Goal: Check status: Check status

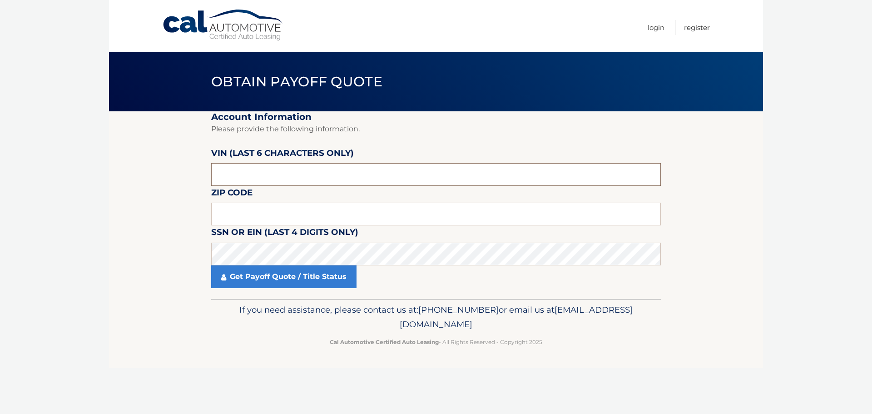
click at [286, 178] on input "text" at bounding box center [436, 174] width 450 height 23
click at [233, 212] on input "text" at bounding box center [436, 214] width 450 height 23
type input "11566"
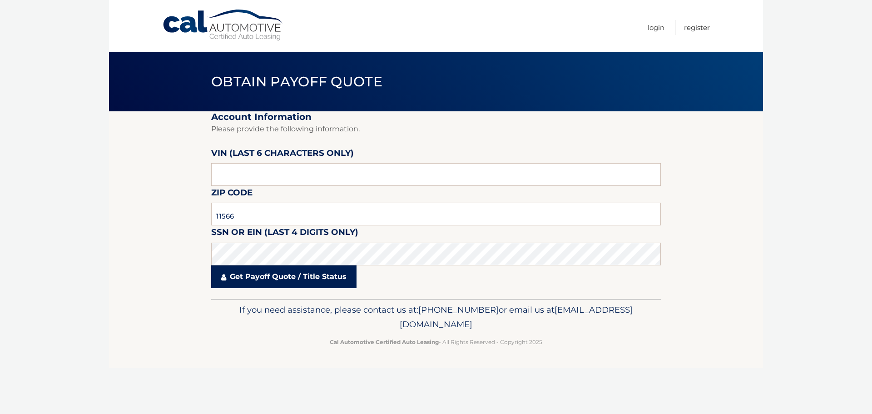
click at [259, 278] on link "Get Payoff Quote / Title Status" at bounding box center [283, 276] width 145 height 23
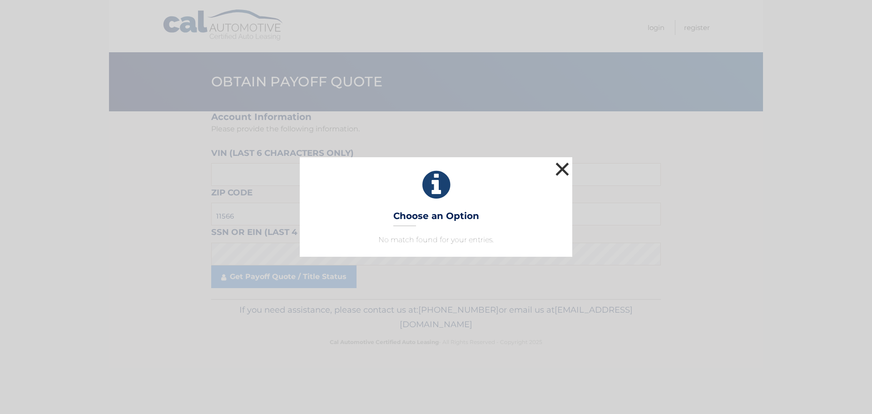
click at [559, 163] on button "×" at bounding box center [562, 169] width 18 height 18
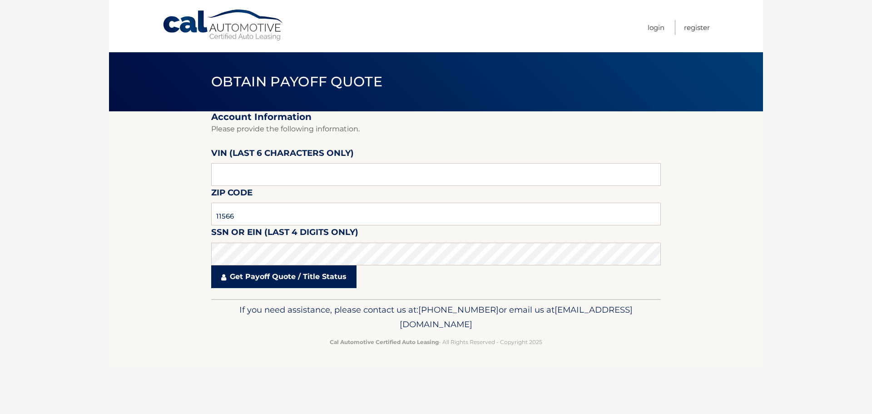
click at [258, 274] on link "Get Payoff Quote / Title Status" at bounding box center [283, 276] width 145 height 23
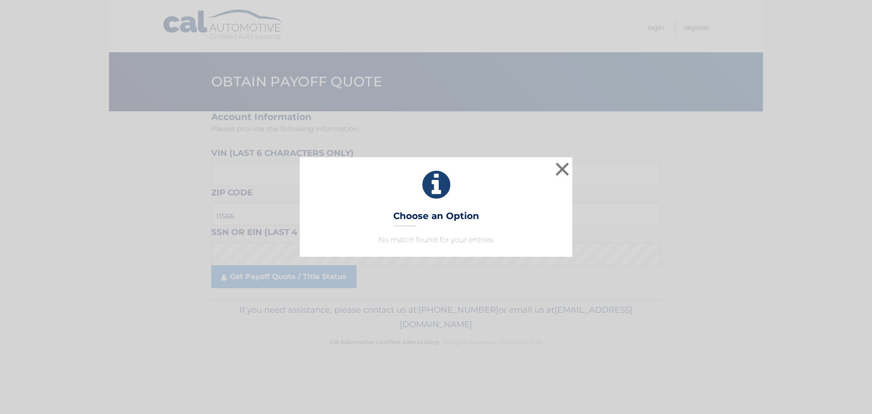
click at [388, 234] on p "No match found for your entries." at bounding box center [436, 239] width 250 height 11
click at [426, 218] on h3 "Choose an Option" at bounding box center [436, 218] width 86 height 16
click at [464, 239] on p "No match found for your entries." at bounding box center [436, 239] width 250 height 11
click at [439, 215] on h3 "Choose an Option" at bounding box center [436, 218] width 86 height 16
click at [434, 178] on icon at bounding box center [436, 184] width 250 height 33
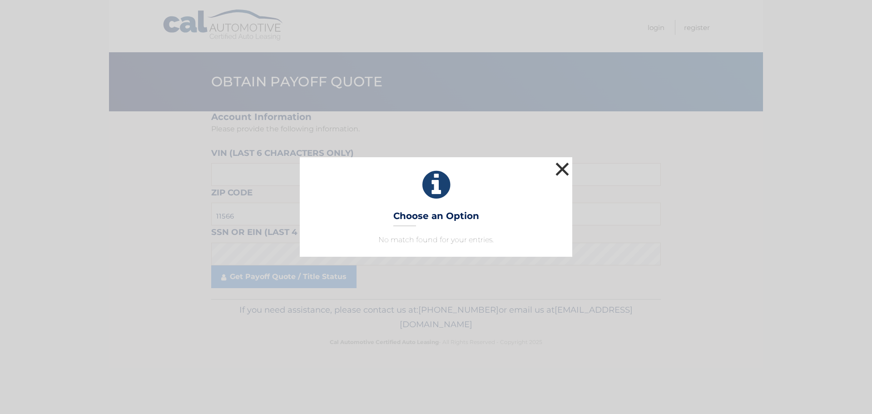
click at [562, 170] on button "×" at bounding box center [562, 169] width 18 height 18
